Goal: Information Seeking & Learning: Learn about a topic

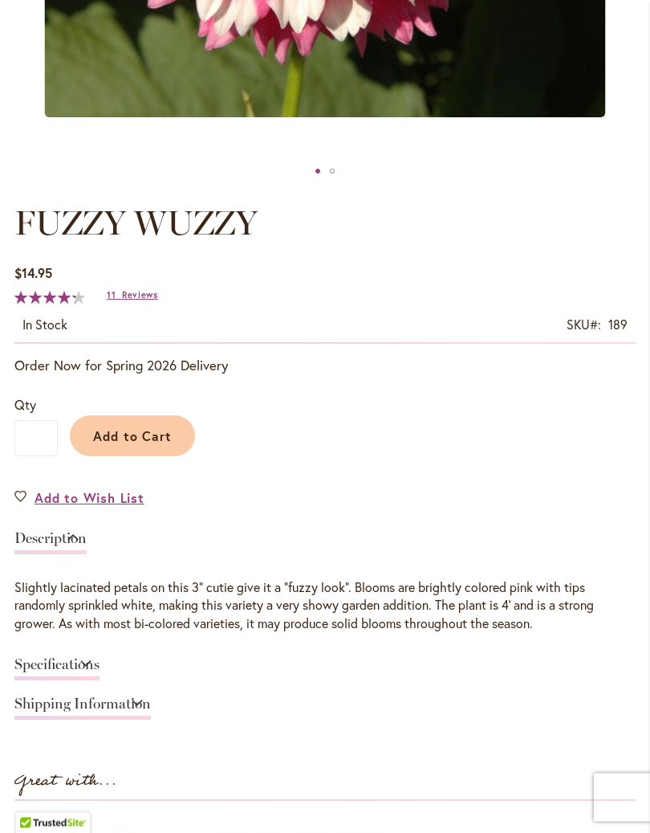
scroll to position [699, 0]
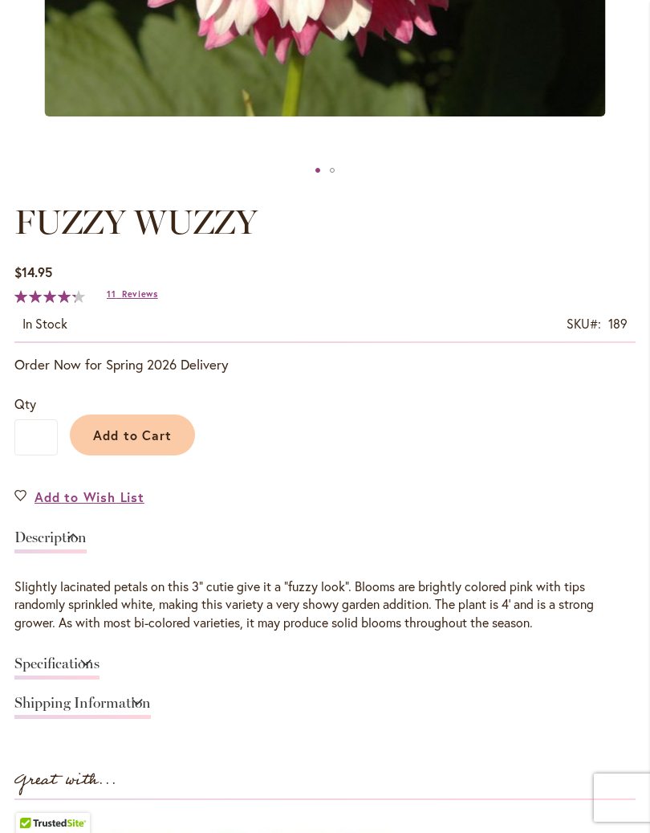
click at [100, 679] on link "Specifications" at bounding box center [56, 667] width 85 height 23
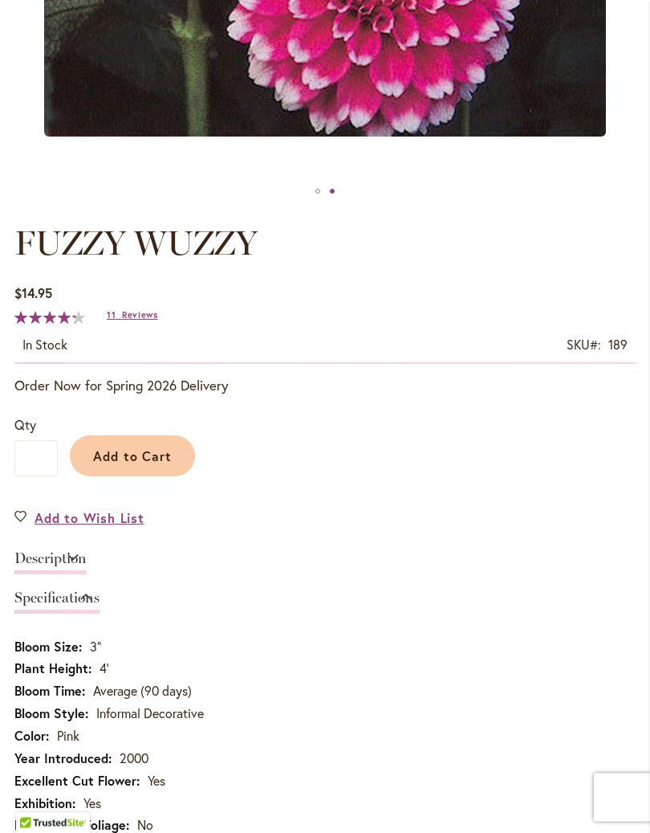
scroll to position [679, 0]
click at [87, 571] on link "Description" at bounding box center [50, 562] width 72 height 23
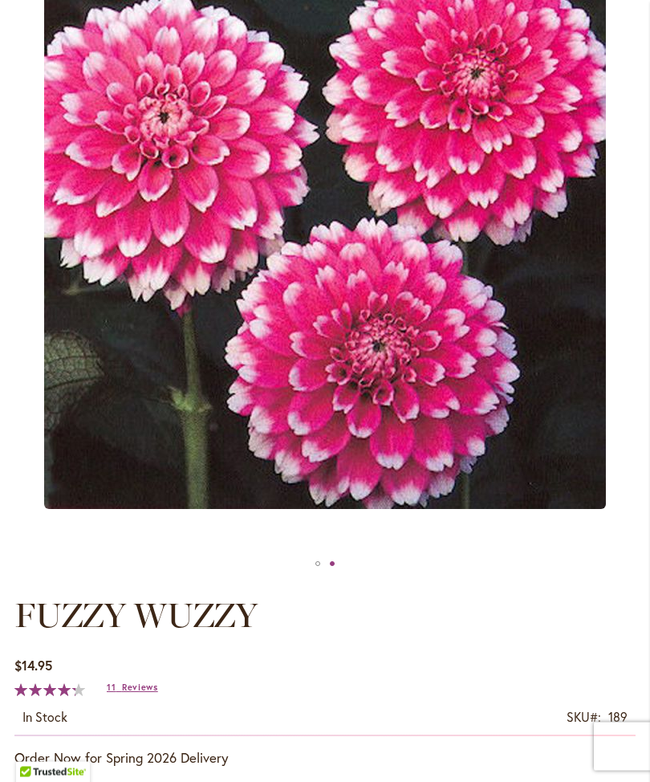
scroll to position [0, 0]
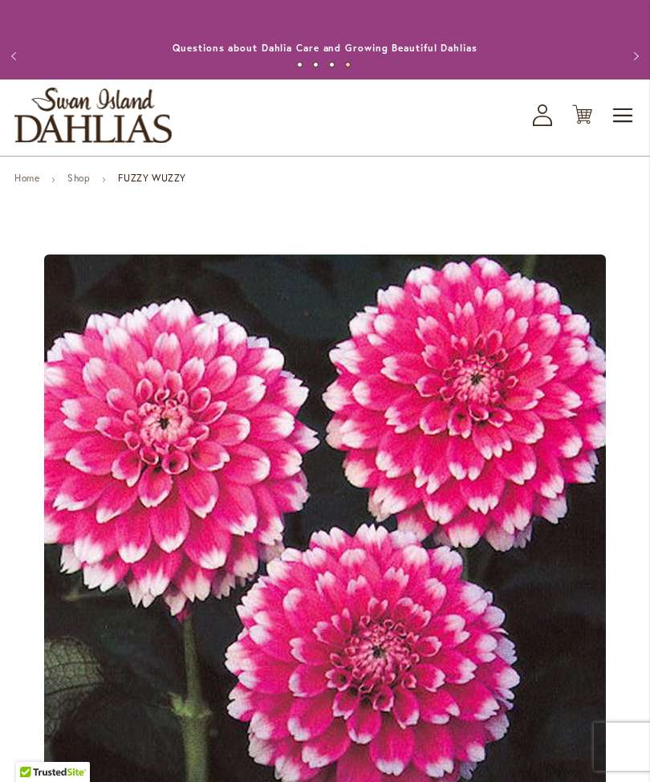
click at [617, 132] on span "Toggle Nav" at bounding box center [624, 116] width 24 height 32
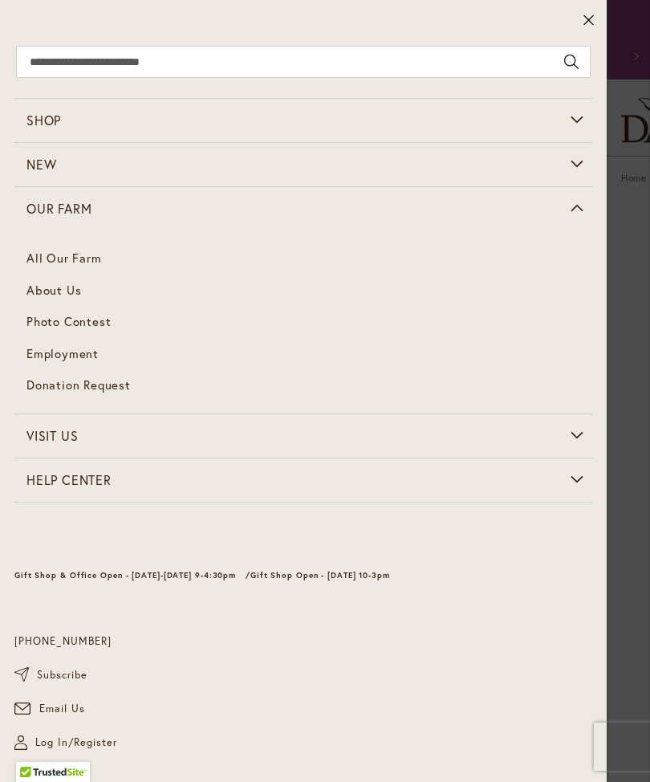
click at [81, 268] on link "All Our Farm" at bounding box center [303, 258] width 578 height 32
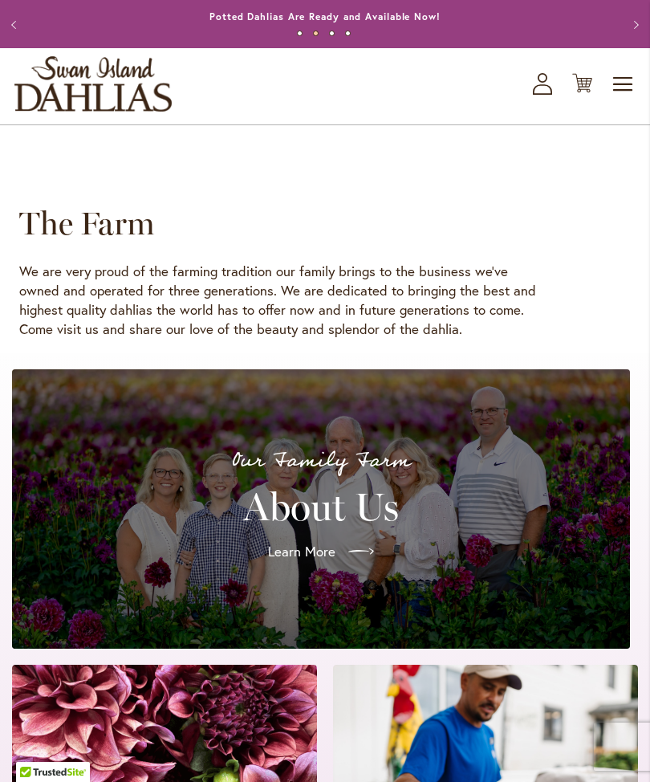
scroll to position [31, 0]
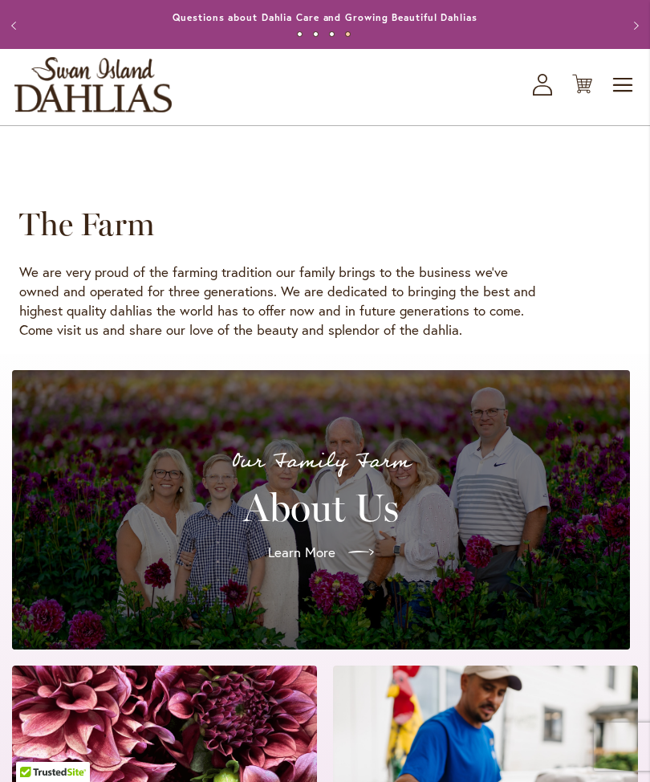
click at [70, 563] on div "Learn More" at bounding box center [321, 552] width 580 height 45
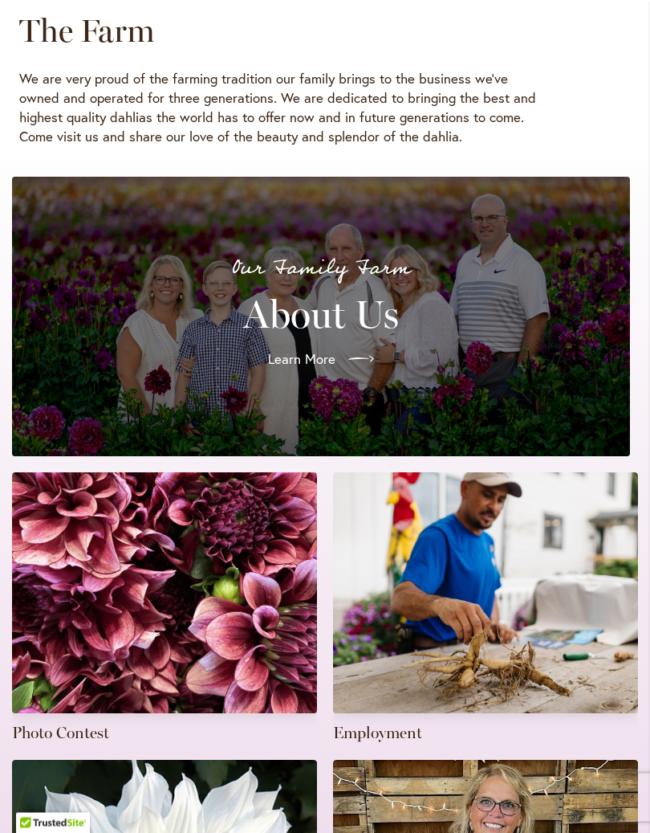
scroll to position [226, 0]
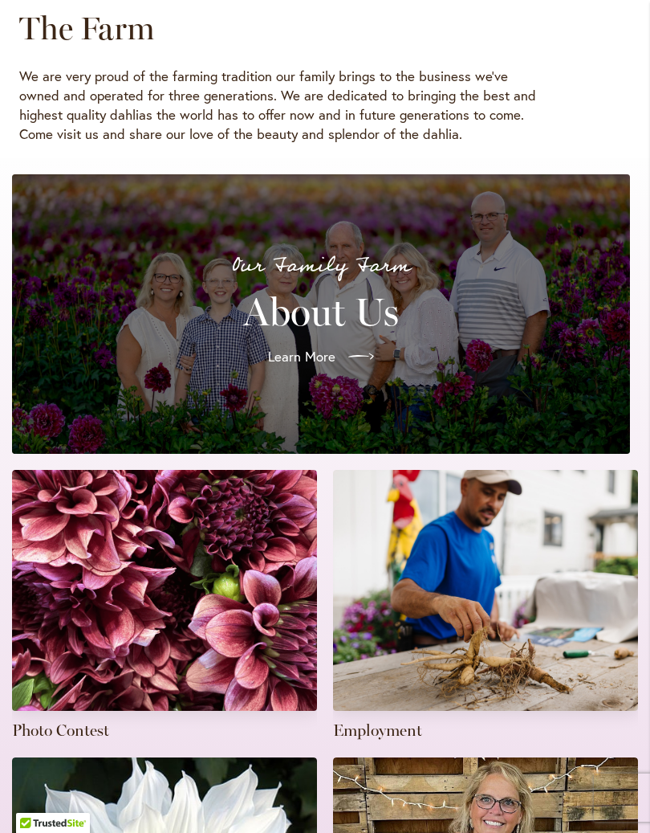
click at [344, 369] on div at bounding box center [358, 357] width 32 height 26
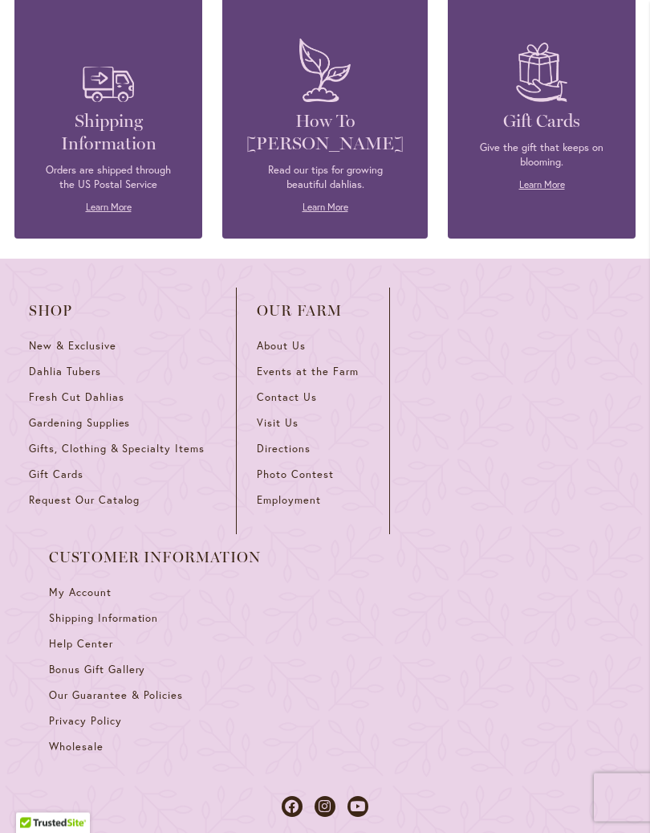
scroll to position [2160, 0]
type input "**********"
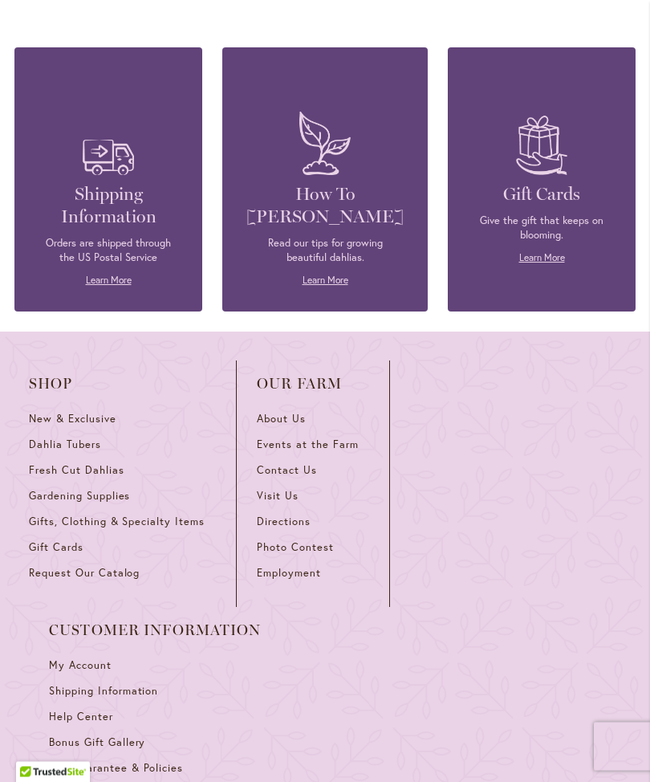
scroll to position [2087, 0]
